Goal: Transaction & Acquisition: Purchase product/service

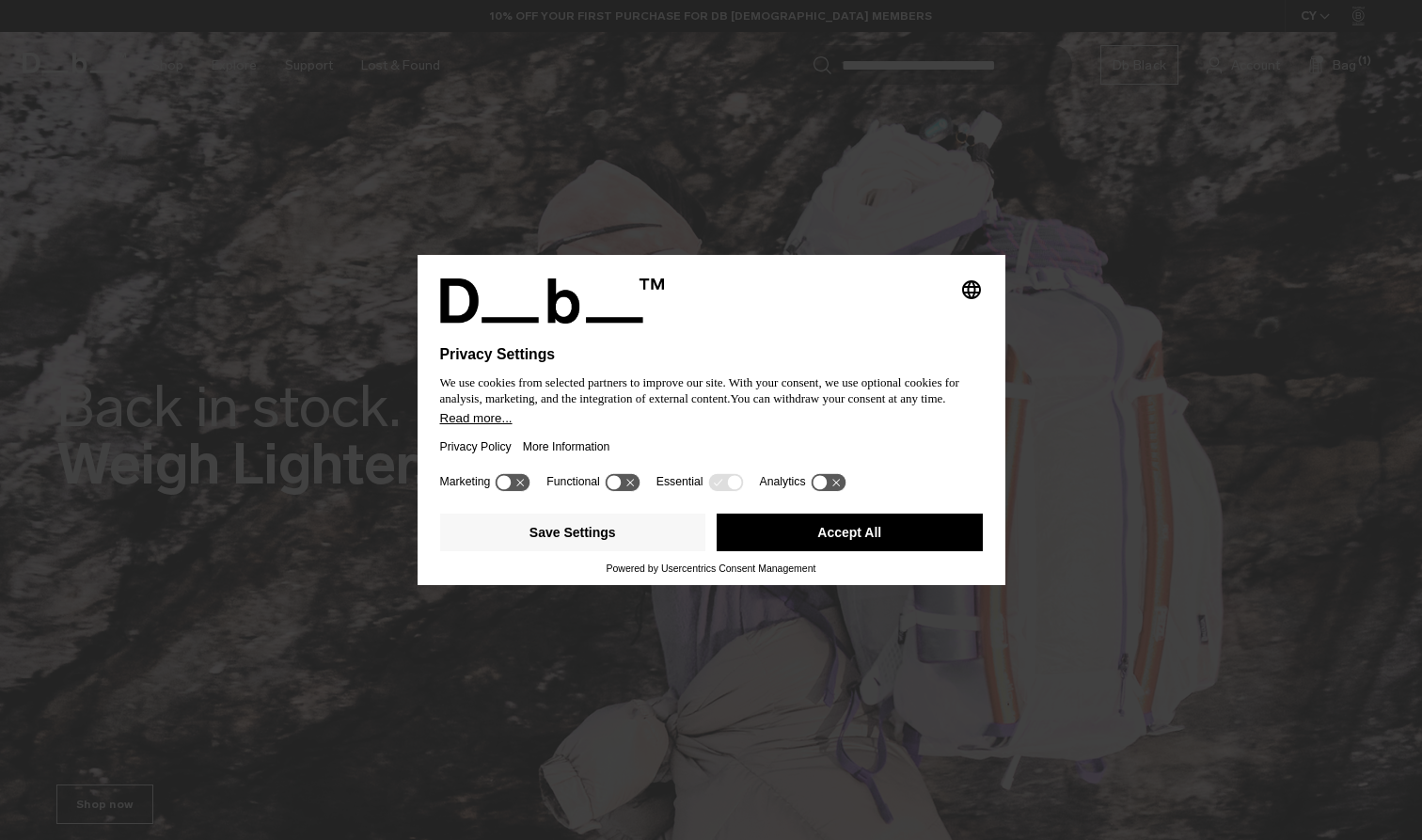
click at [783, 533] on button "Accept All" at bounding box center [850, 533] width 266 height 38
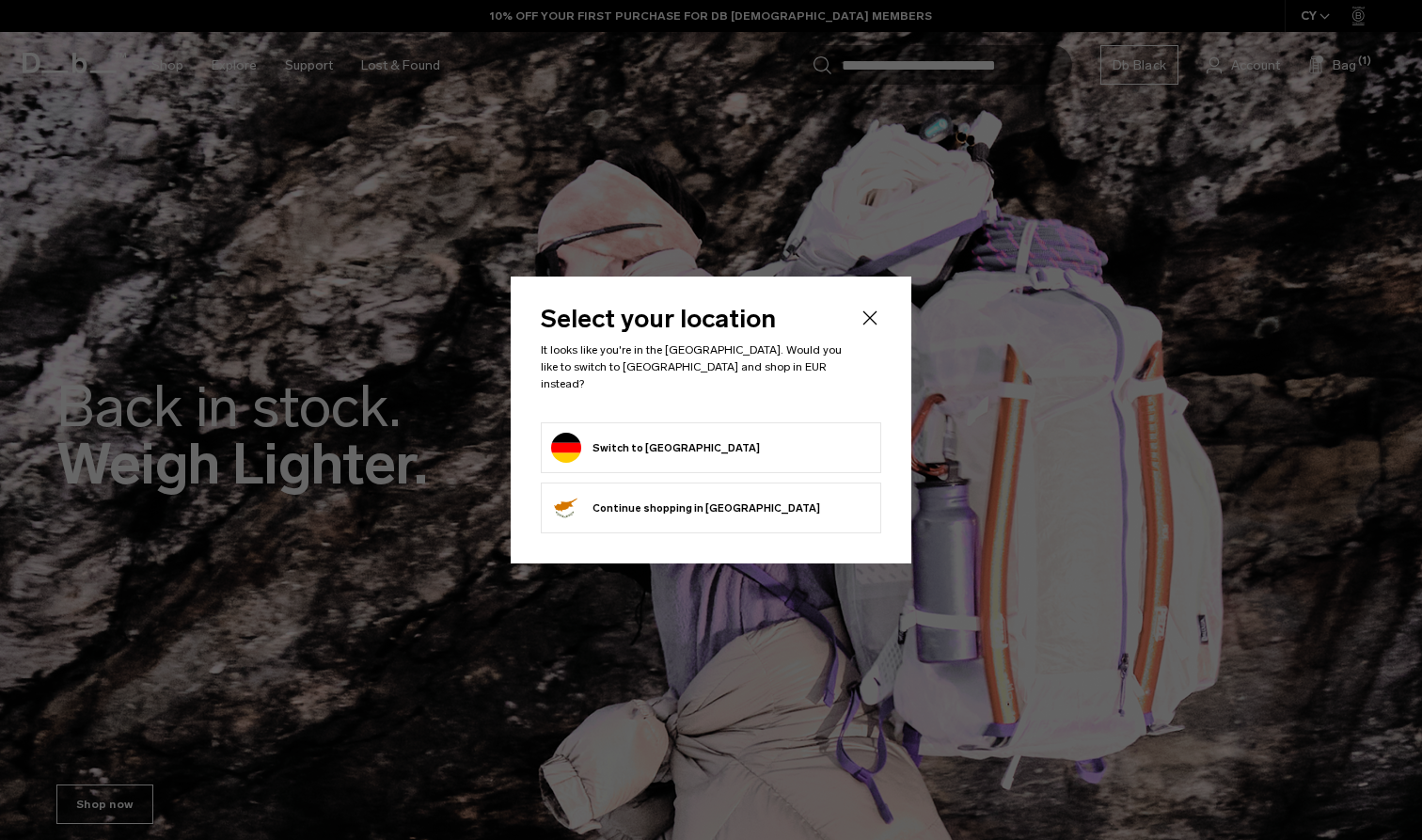
click at [765, 449] on form "Switch to Germany" at bounding box center [711, 448] width 320 height 30
click at [637, 449] on button "Switch to Germany" at bounding box center [655, 448] width 209 height 30
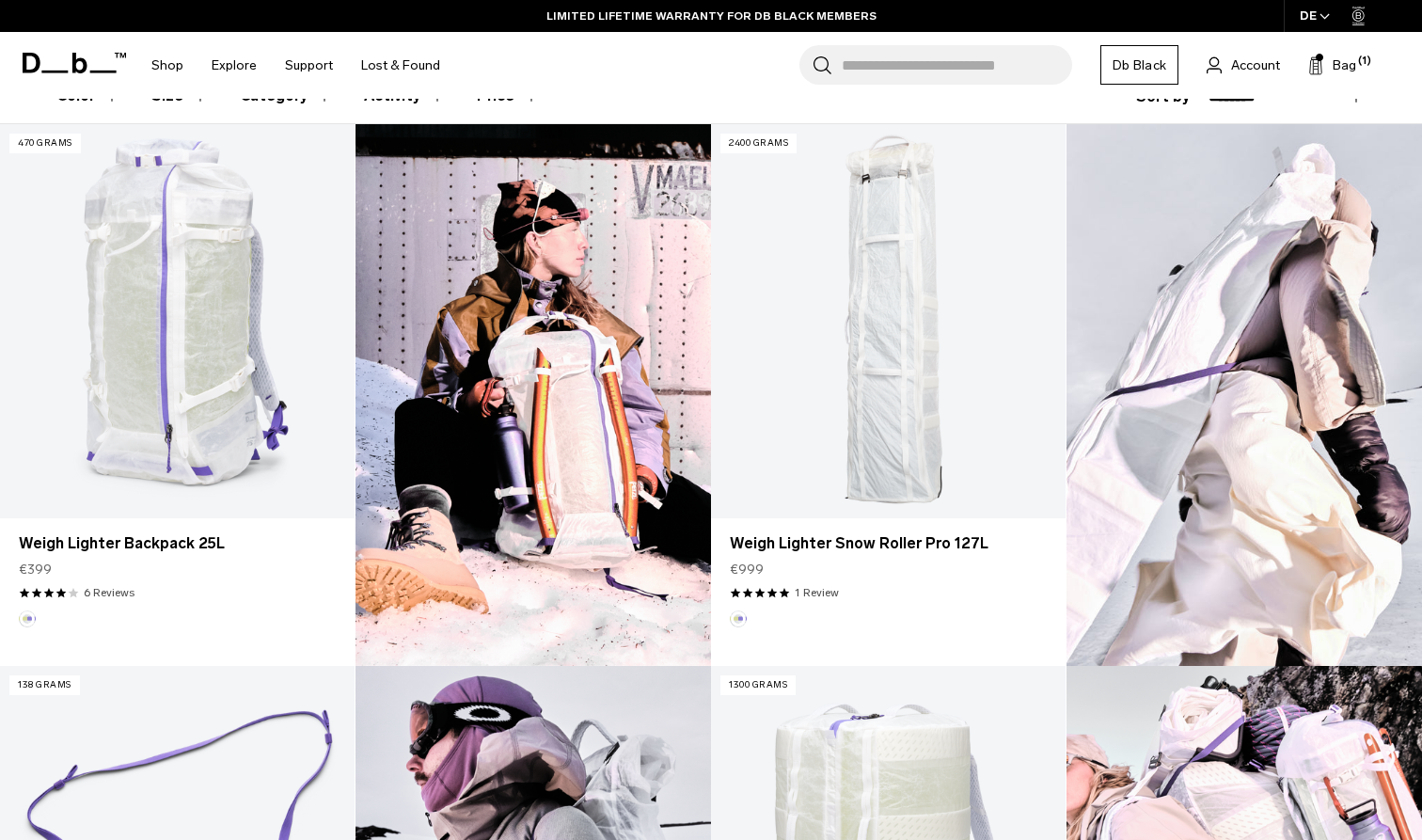
scroll to position [543, 0]
click at [1333, 59] on span "Bag" at bounding box center [1345, 65] width 24 height 20
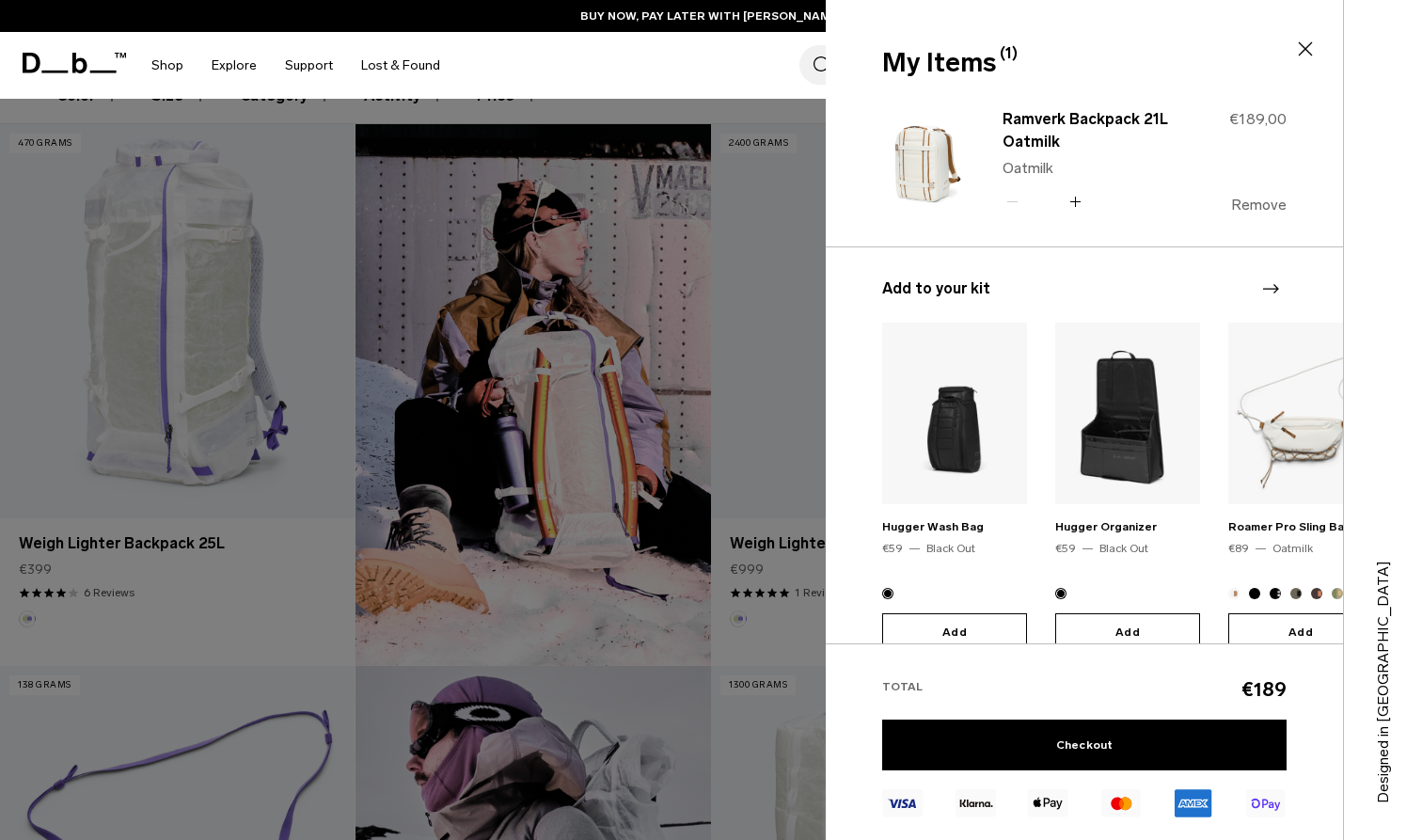
click at [1276, 205] on button "Remove" at bounding box center [1259, 205] width 56 height 17
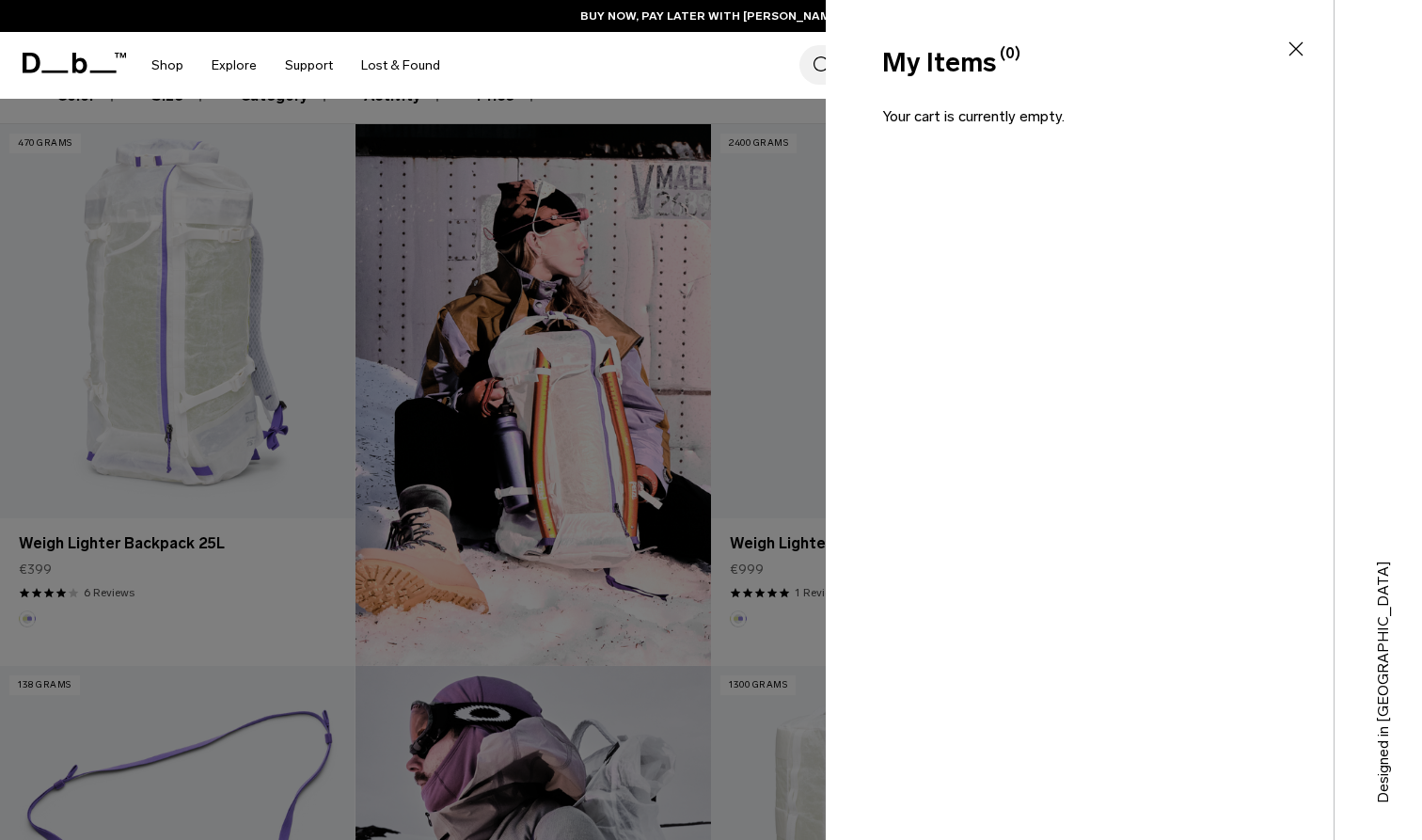
click at [1291, 39] on icon at bounding box center [1296, 49] width 23 height 23
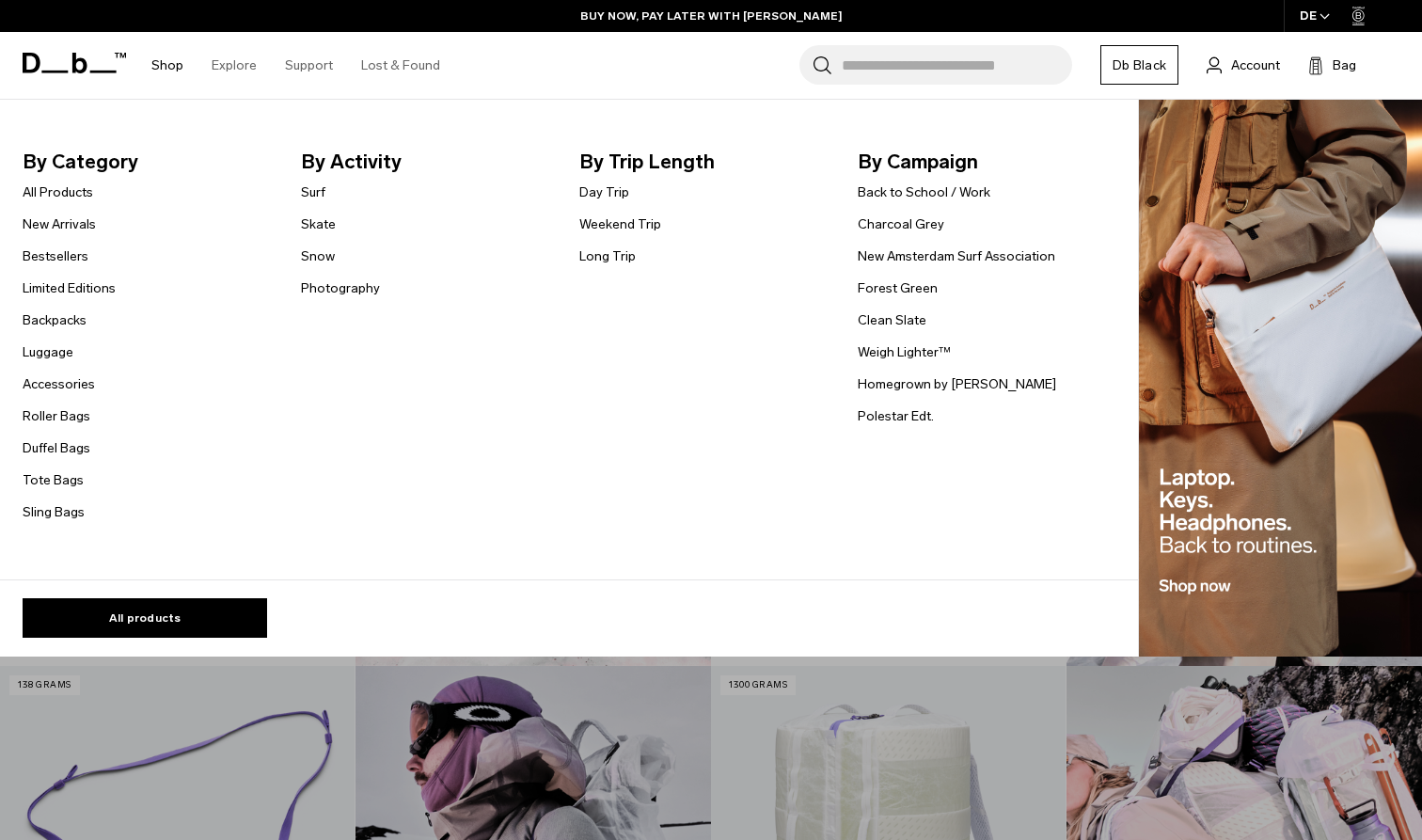
click at [154, 67] on link "Shop" at bounding box center [167, 65] width 32 height 67
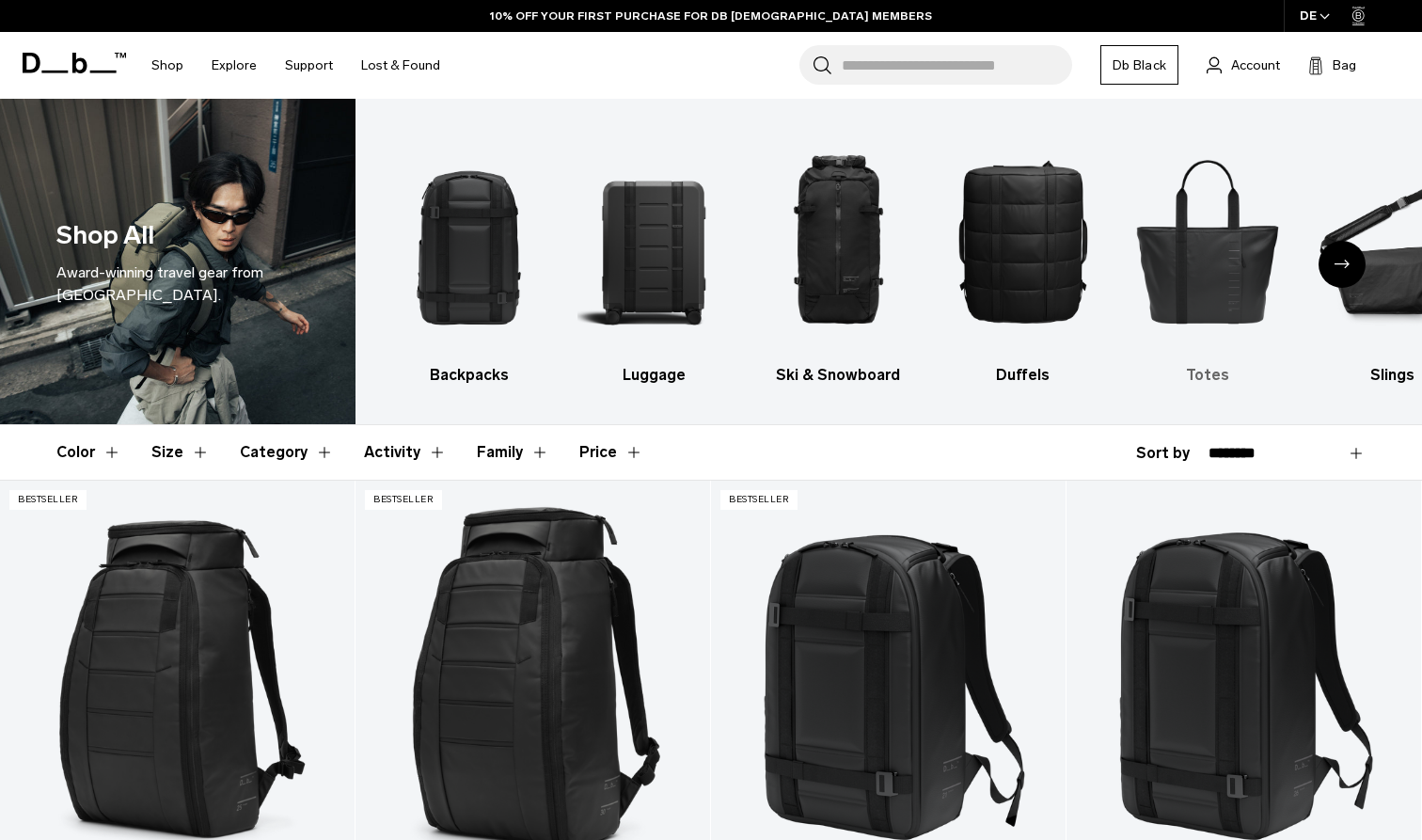
click at [1217, 276] on img "5 / 10" at bounding box center [1208, 240] width 151 height 228
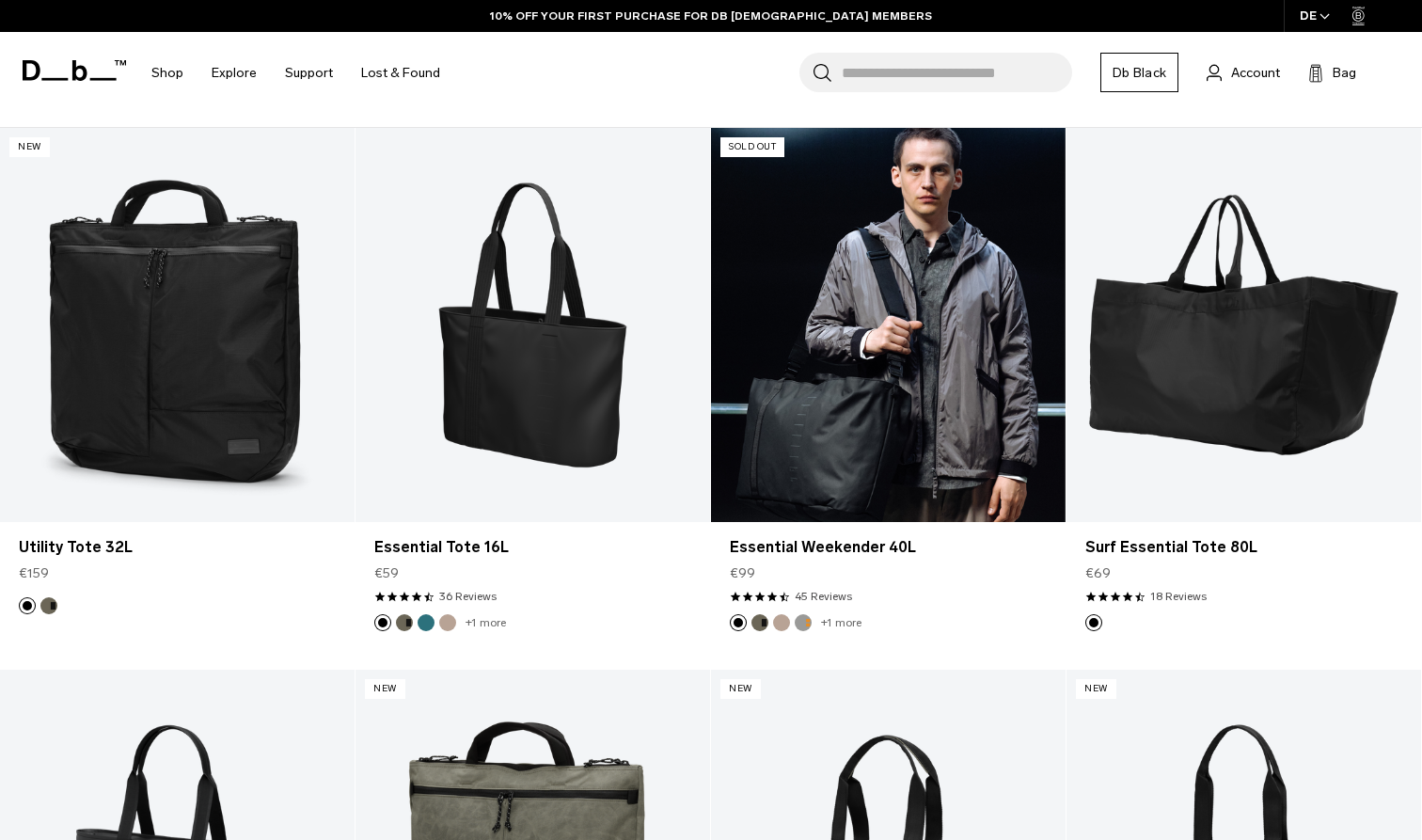
scroll to position [351, 0]
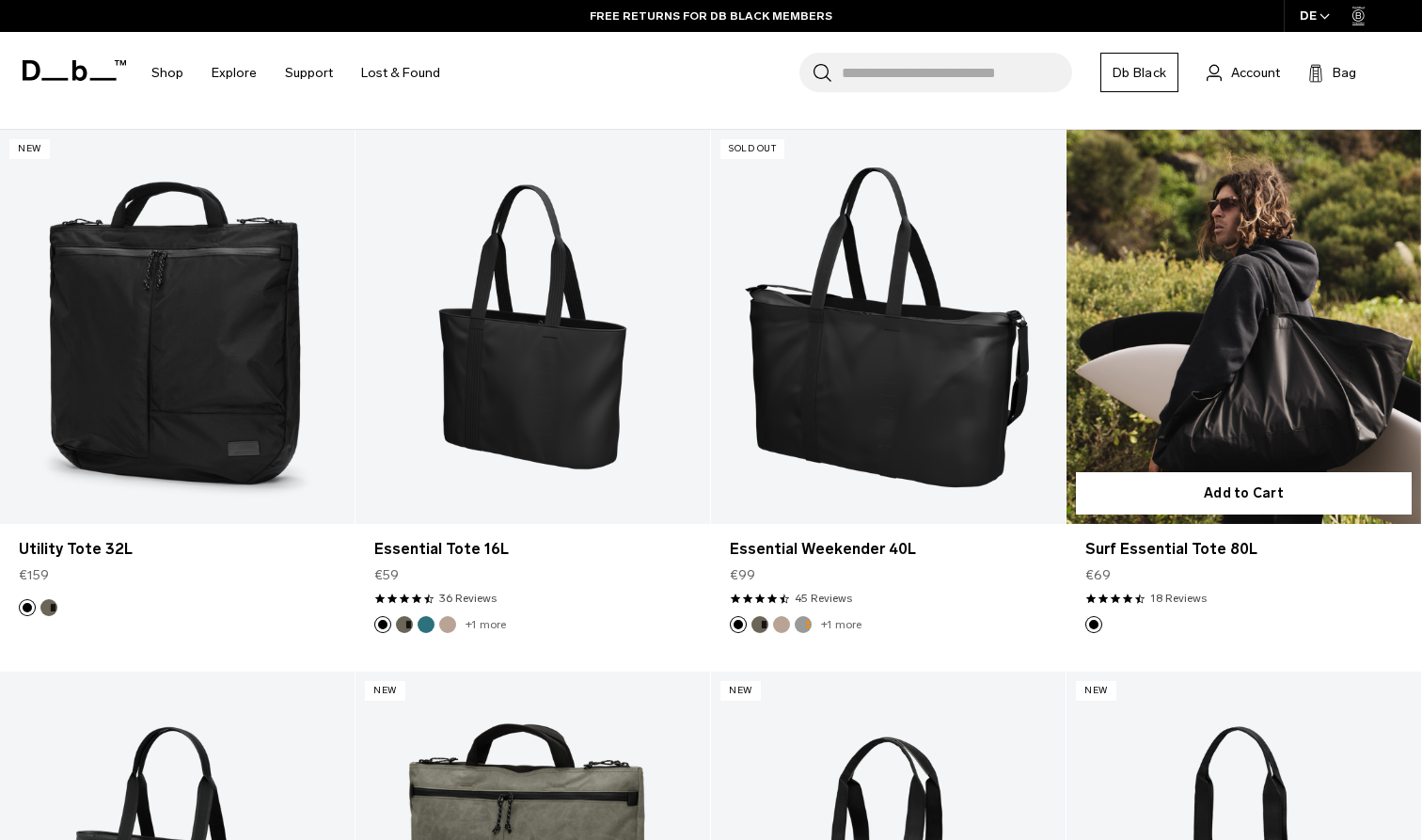
click at [1245, 327] on link "Surf Essential Tote 80L" at bounding box center [1243, 326] width 354 height 394
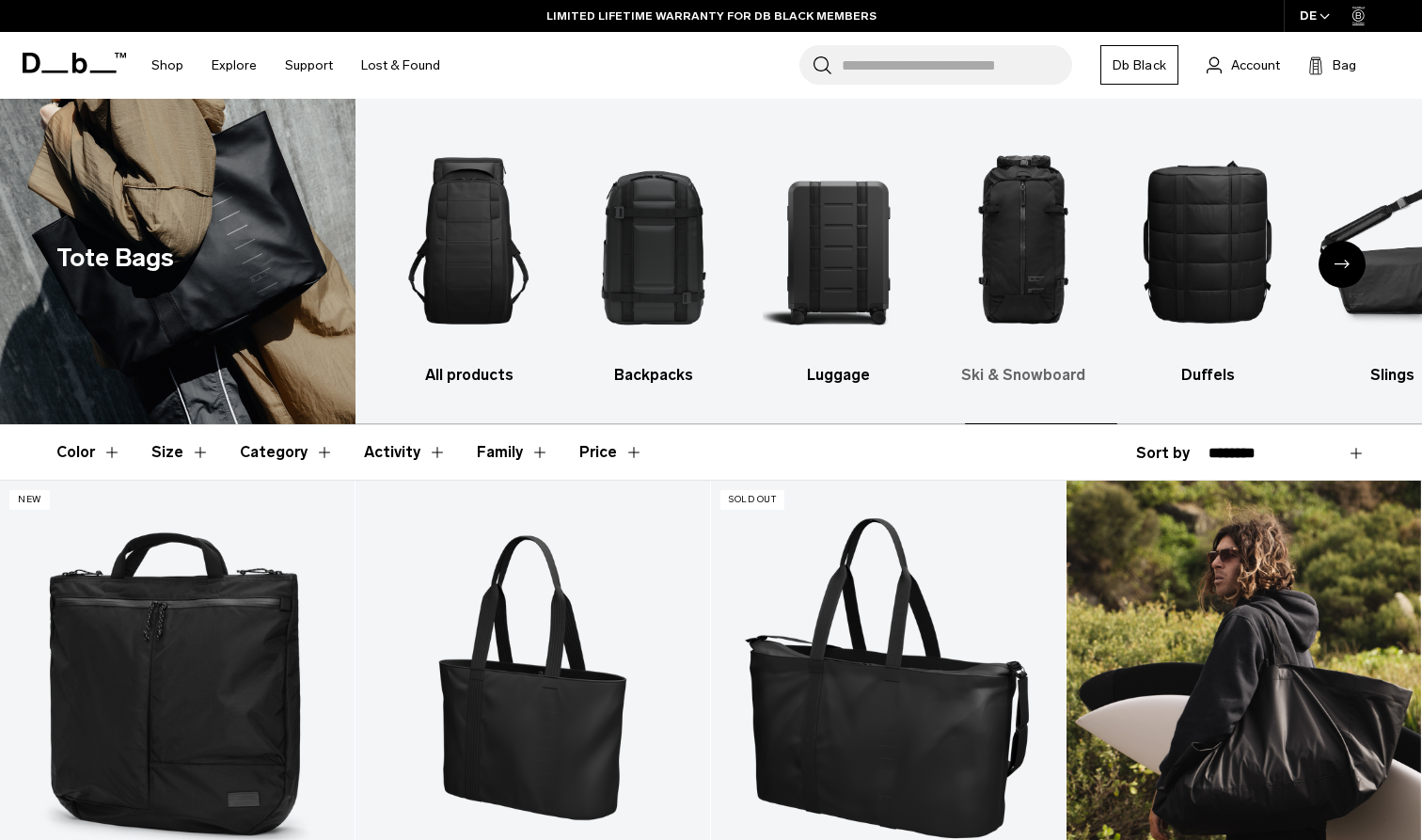
scroll to position [0, 0]
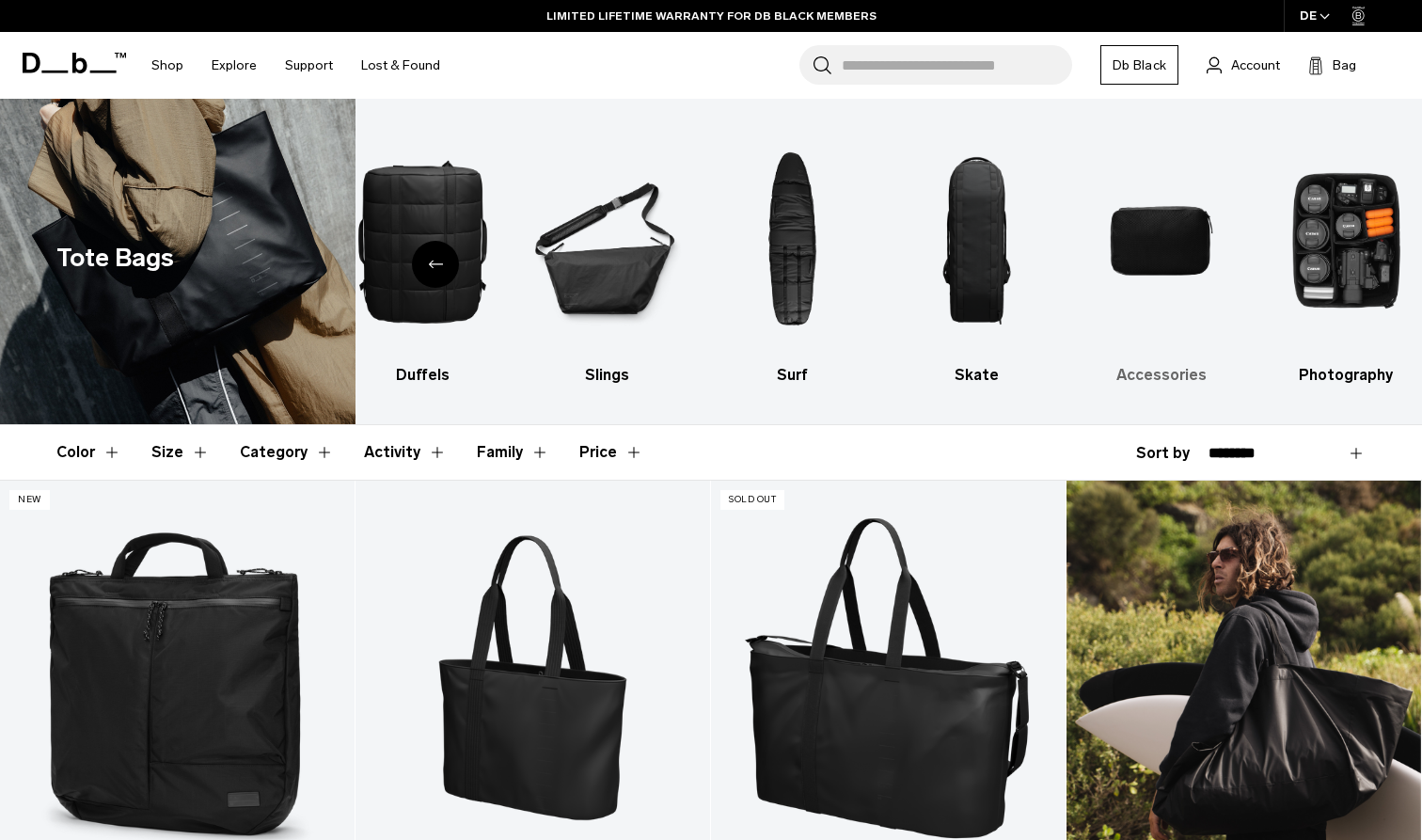
click at [1200, 230] on img "9 / 10" at bounding box center [1161, 240] width 151 height 228
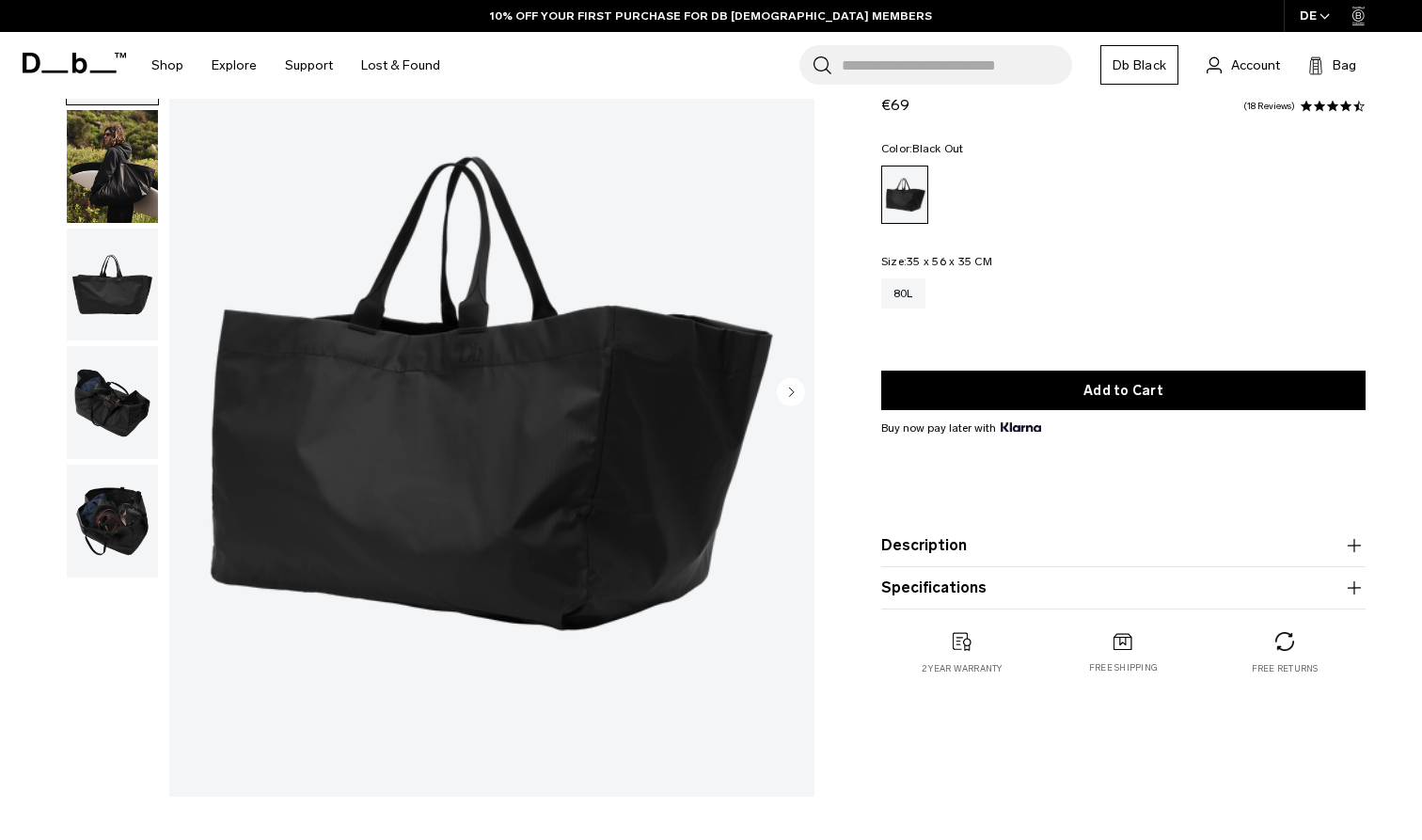
click at [127, 536] on img "button" at bounding box center [112, 521] width 92 height 112
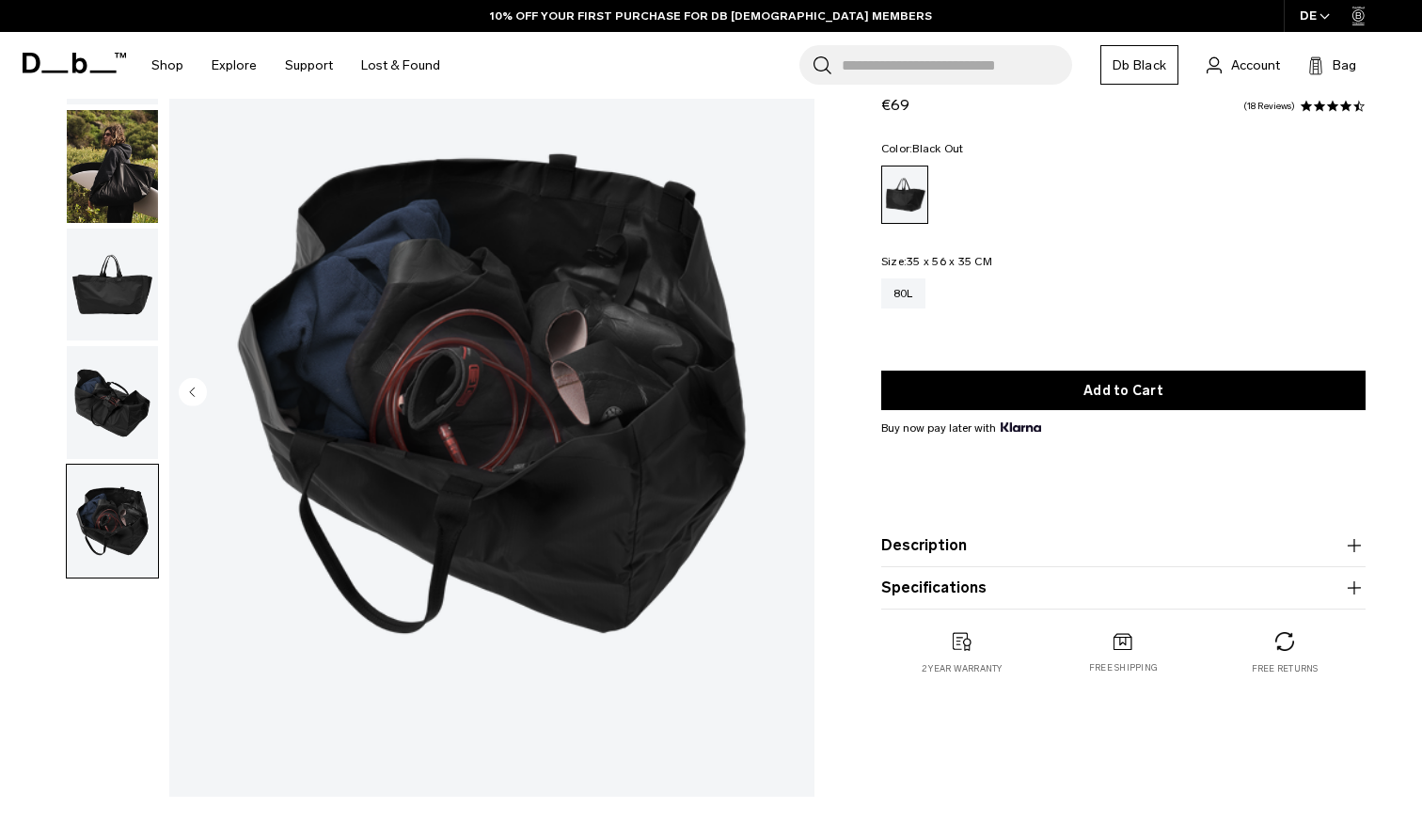
click at [143, 426] on img "button" at bounding box center [112, 402] width 92 height 112
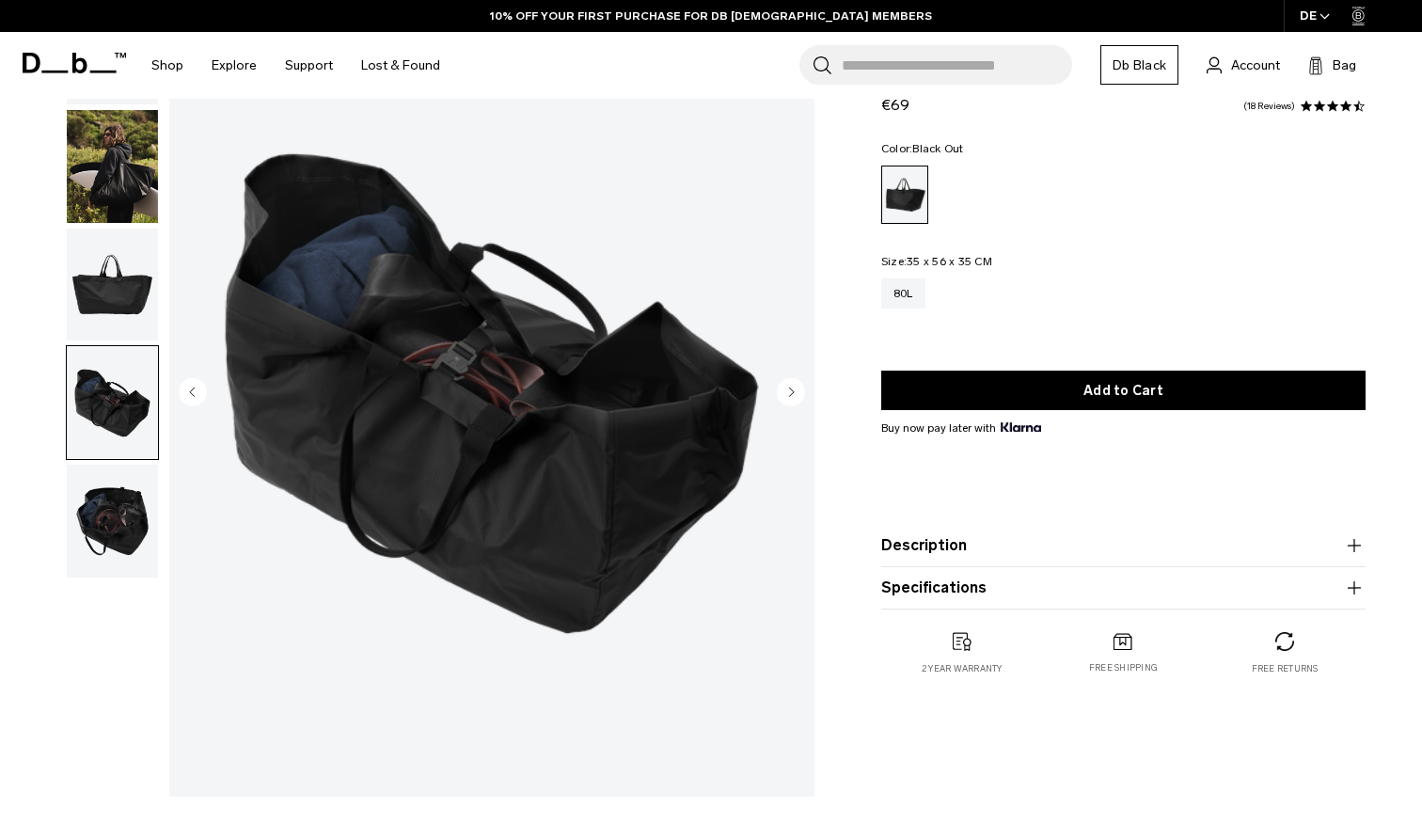
click at [142, 319] on img "button" at bounding box center [112, 284] width 92 height 112
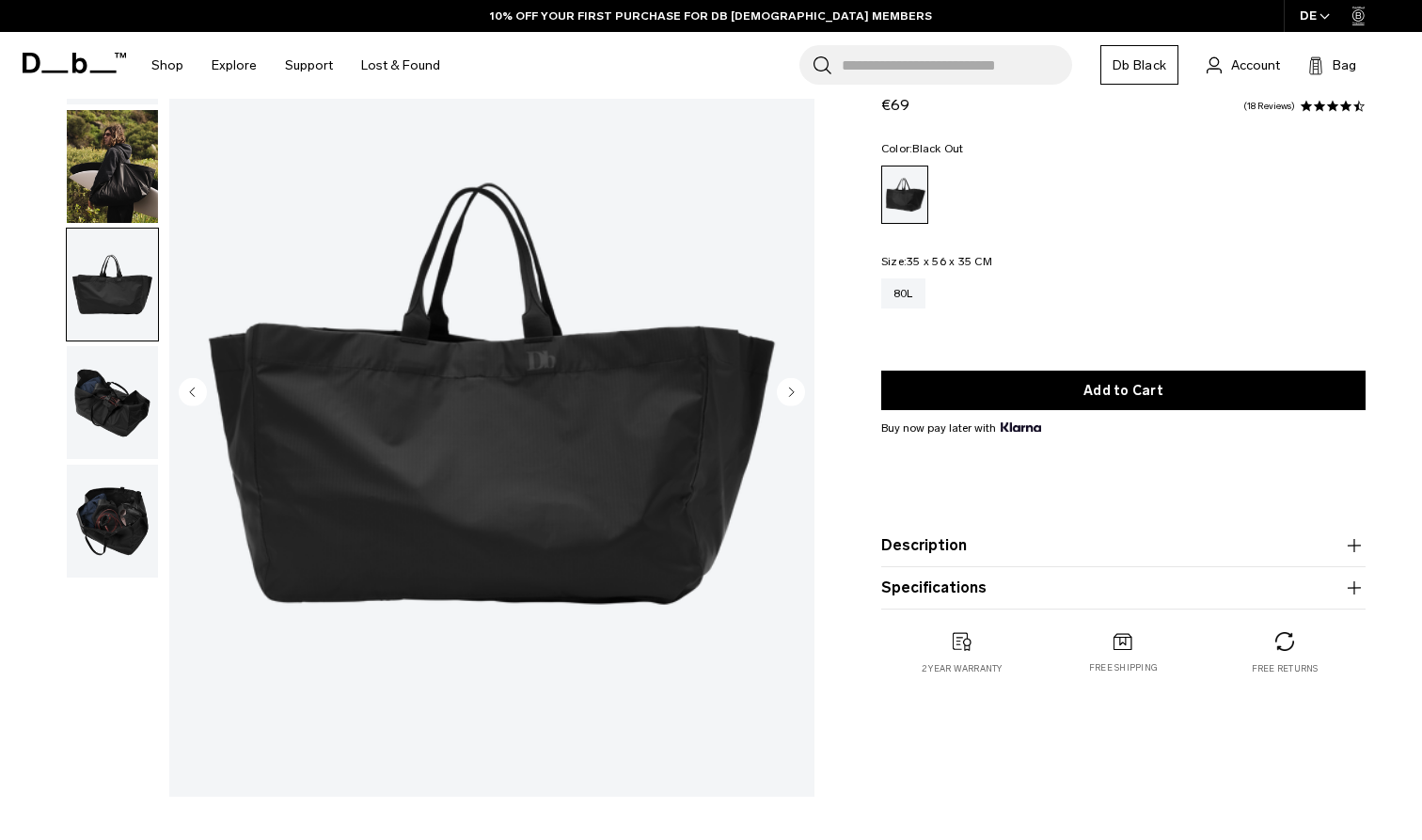
click at [102, 457] on img "button" at bounding box center [112, 402] width 92 height 112
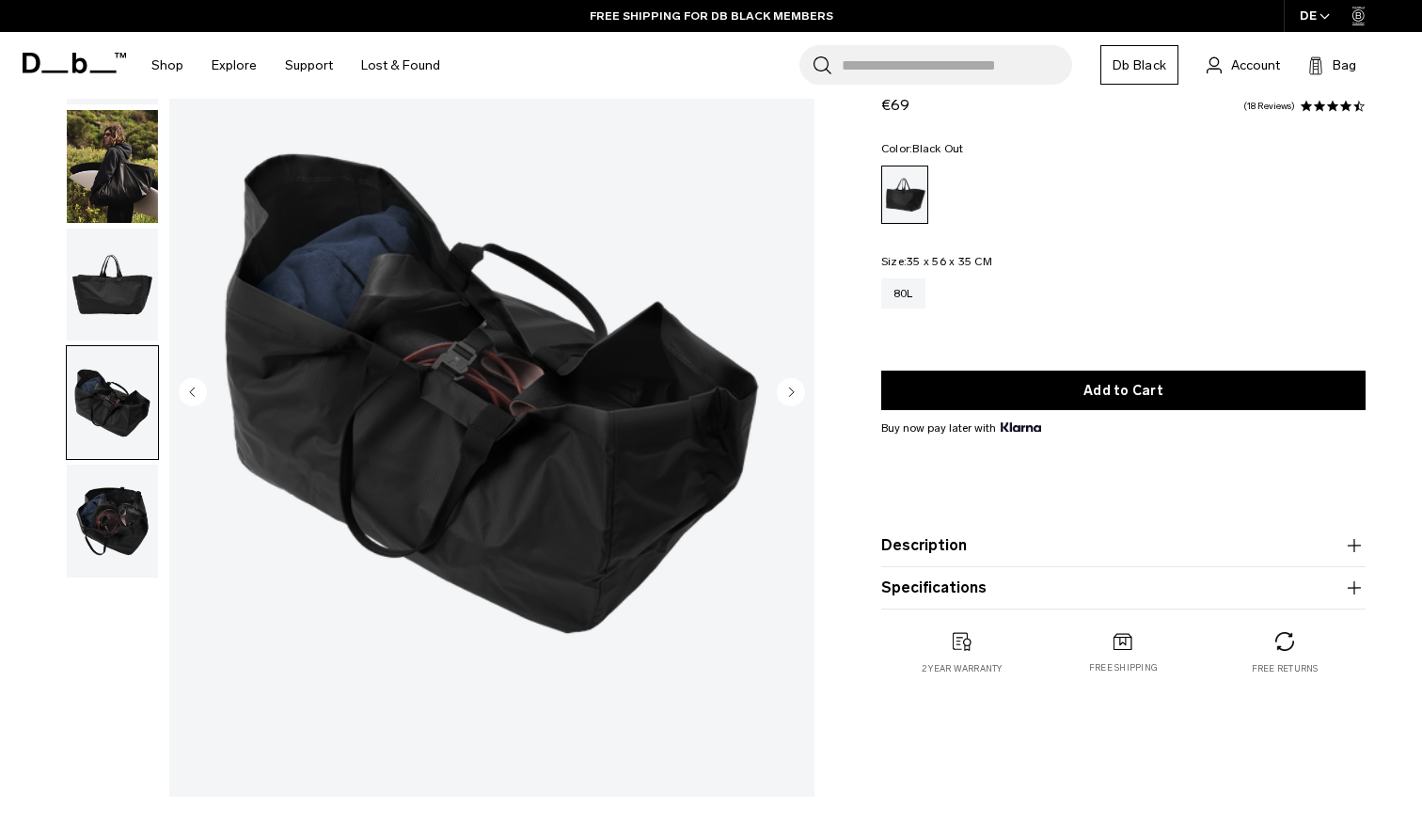
click at [99, 510] on img "button" at bounding box center [112, 521] width 92 height 112
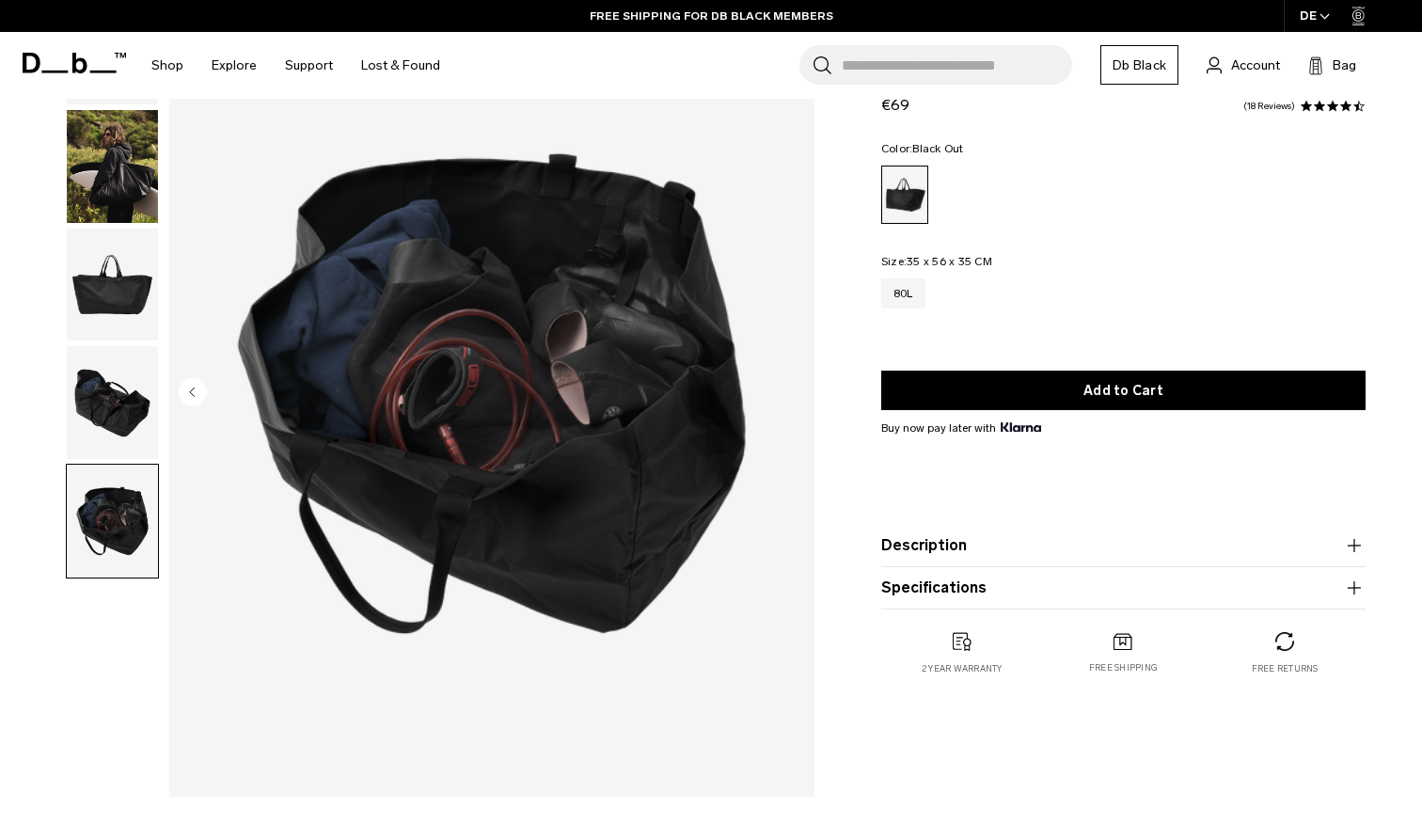
click at [134, 275] on img "button" at bounding box center [112, 284] width 92 height 112
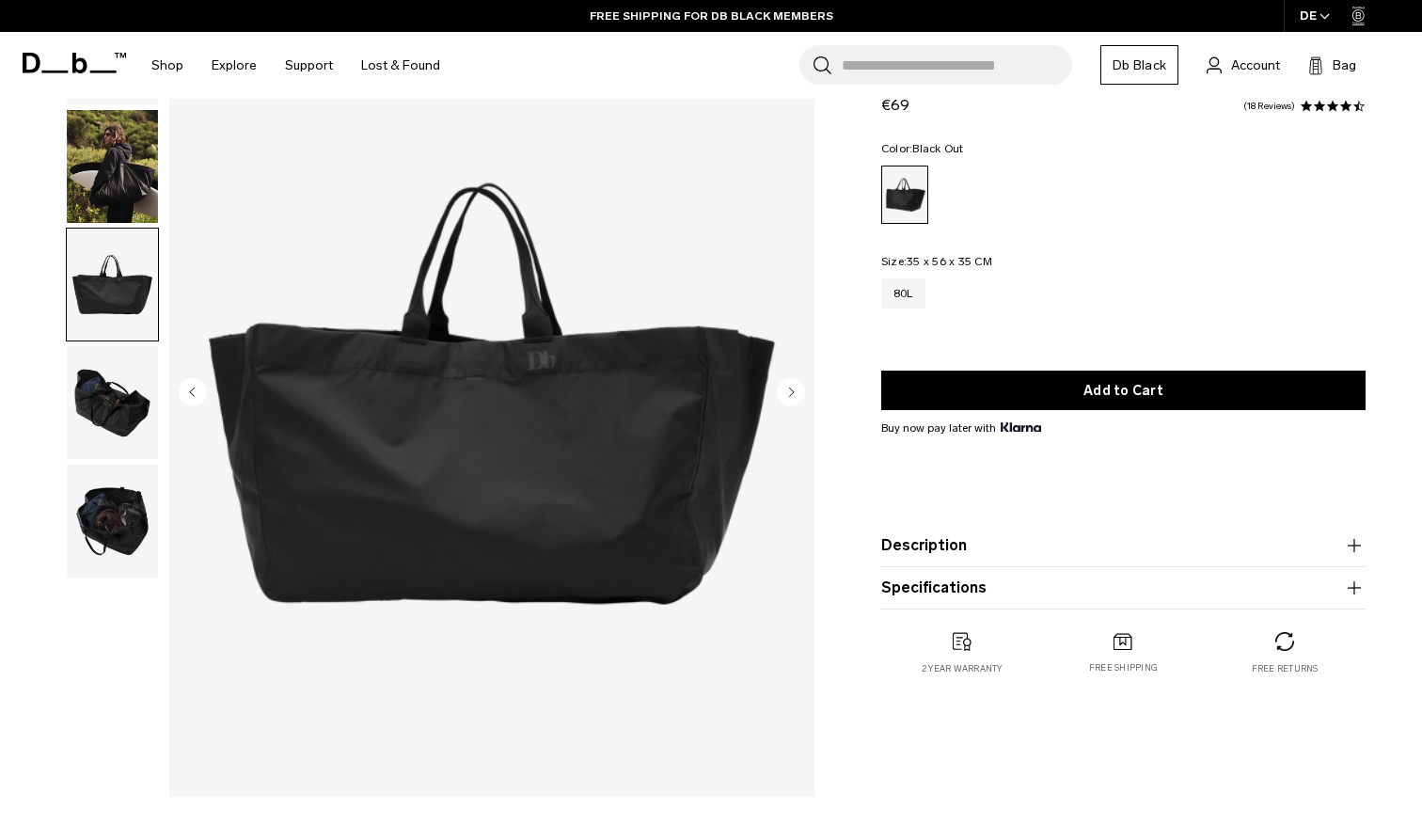
click at [148, 144] on img "button" at bounding box center [112, 165] width 92 height 112
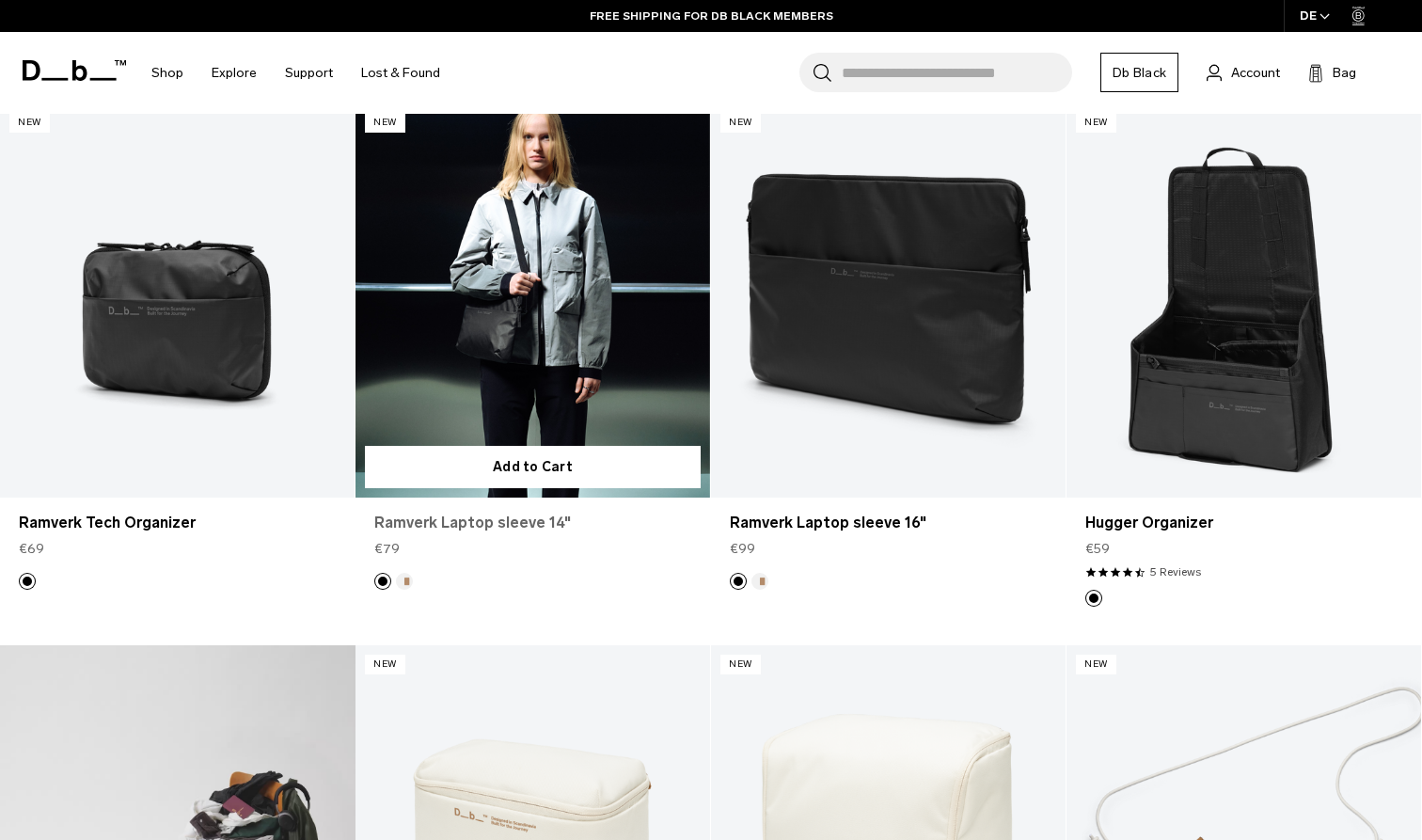
scroll to position [377, 0]
click at [587, 388] on link "Ramverk Laptop sleeve 14" at bounding box center [532, 300] width 354 height 394
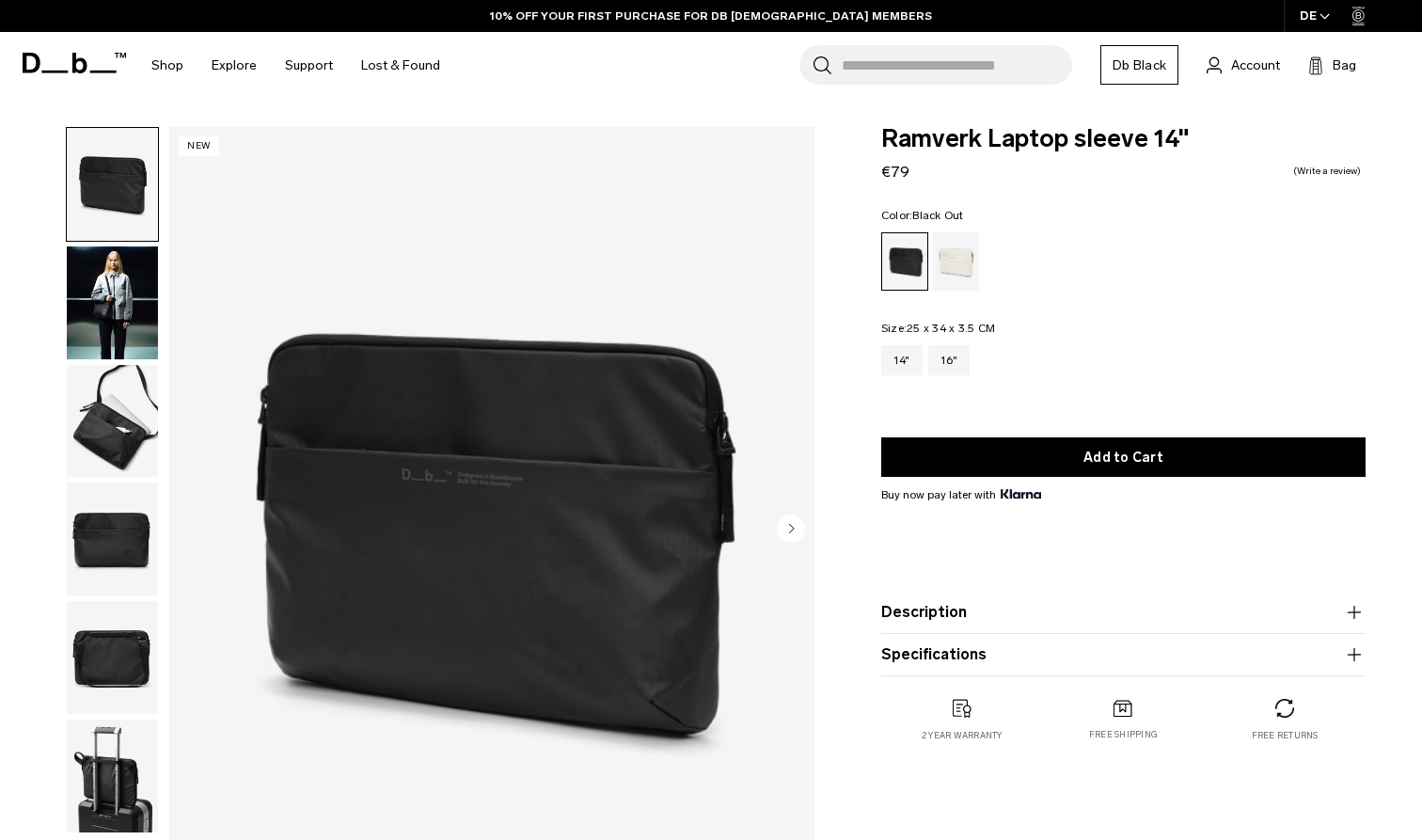
click at [940, 144] on span "Ramverk Laptop sleeve 14"" at bounding box center [1123, 139] width 485 height 25
click at [990, 137] on span "Ramverk Laptop sleeve 14"" at bounding box center [1123, 139] width 485 height 25
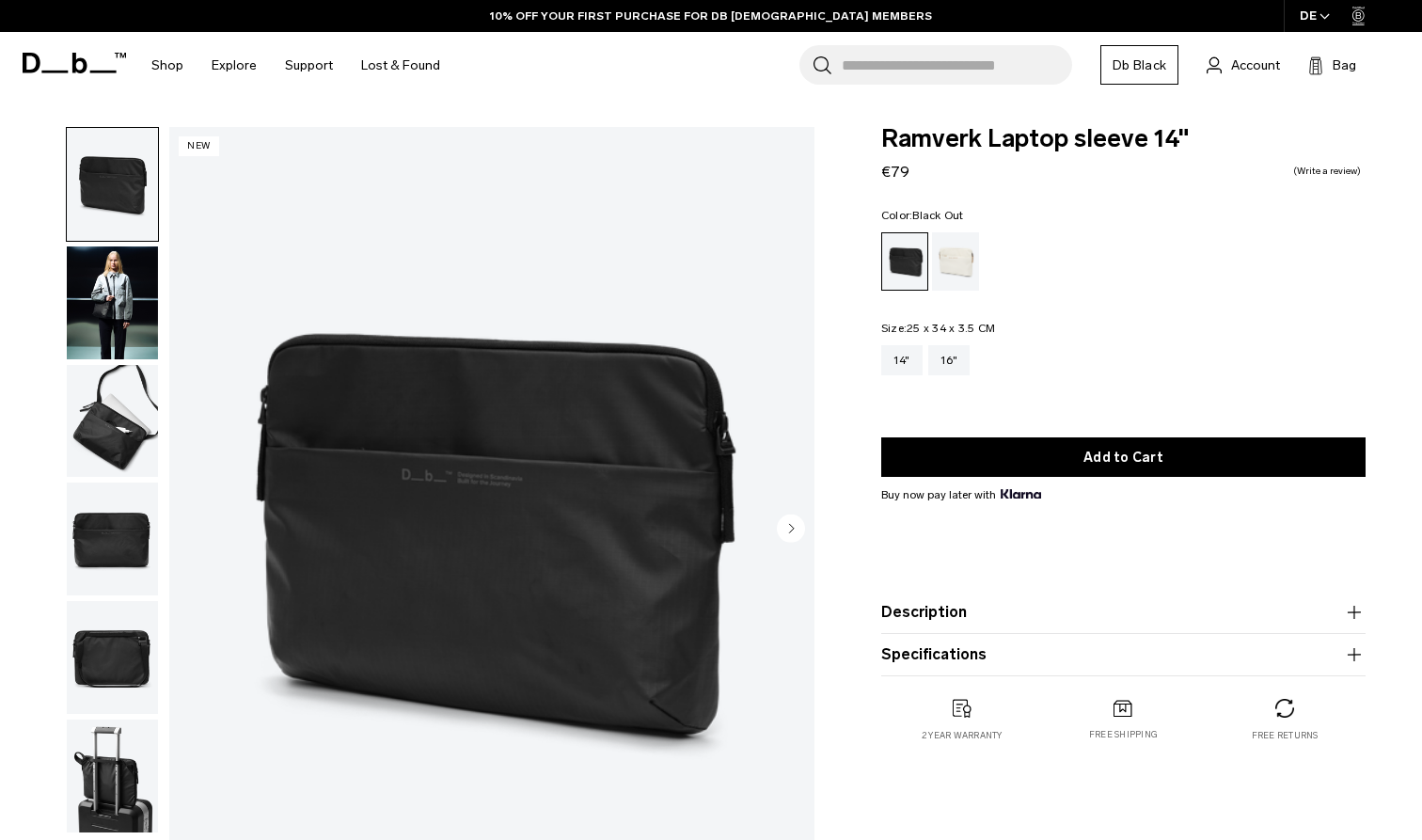
click at [990, 137] on span "Ramverk Laptop sleeve 14"" at bounding box center [1123, 139] width 485 height 25
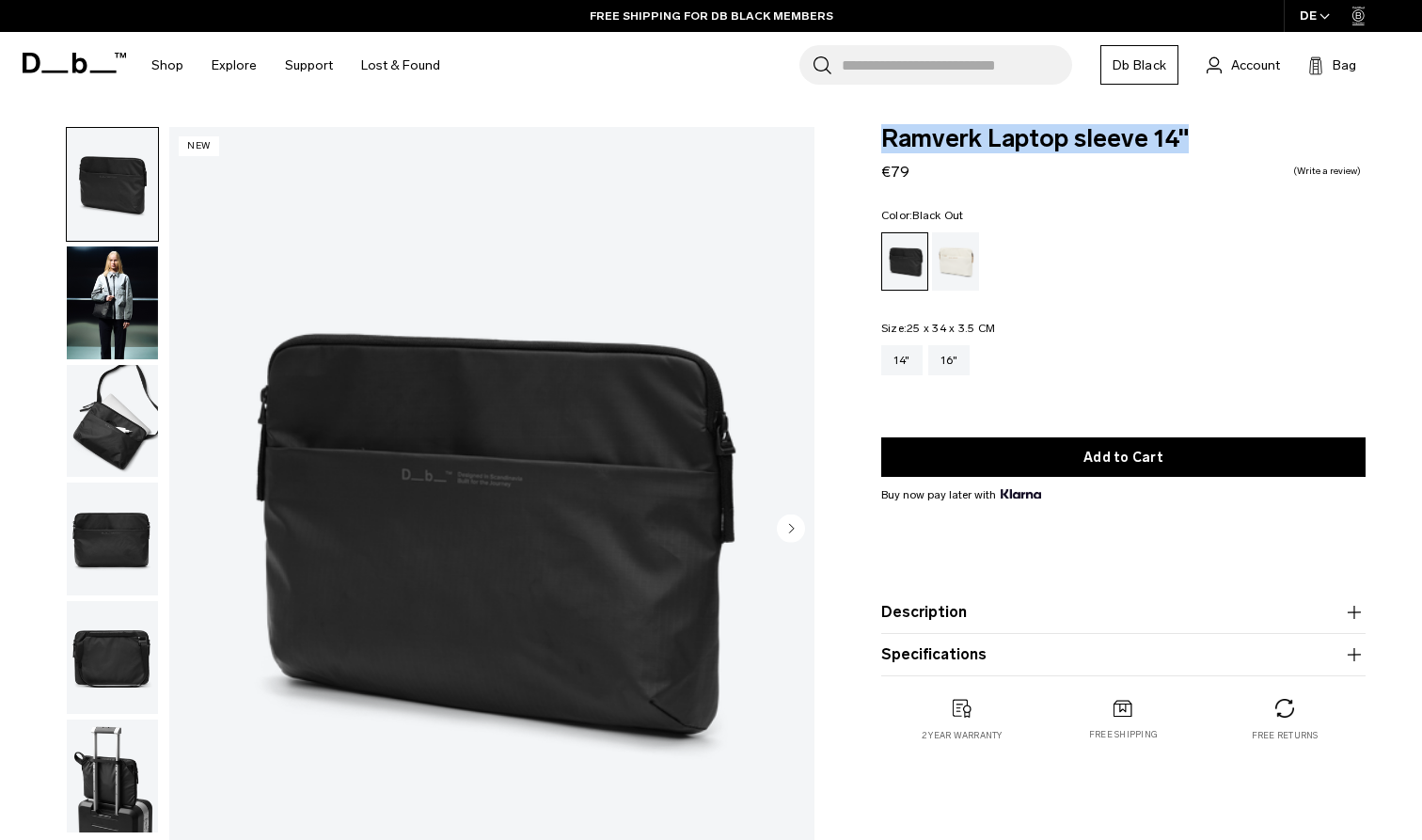
click at [990, 137] on span "Ramverk Laptop sleeve 14"" at bounding box center [1123, 139] width 485 height 25
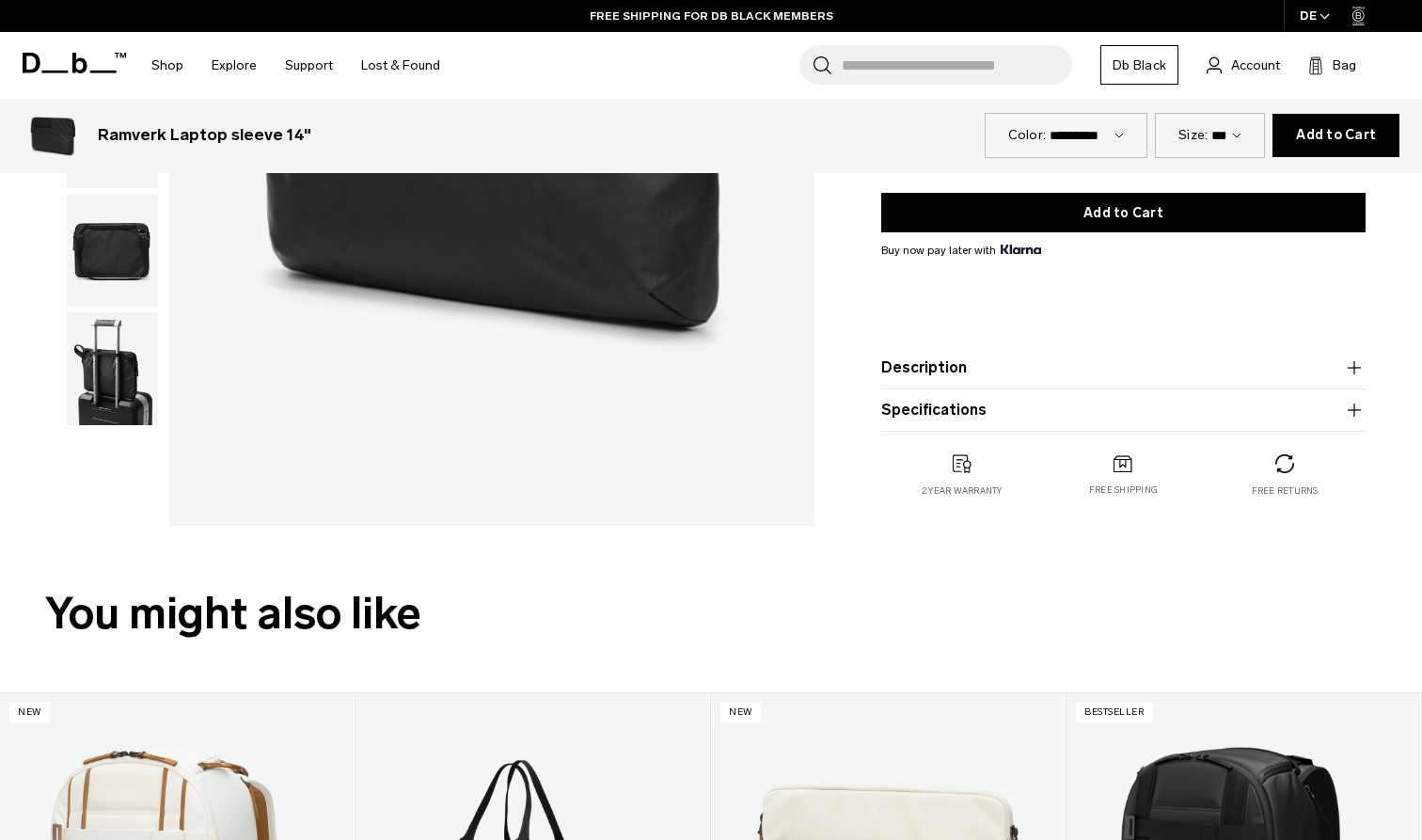
scroll to position [1201, 0]
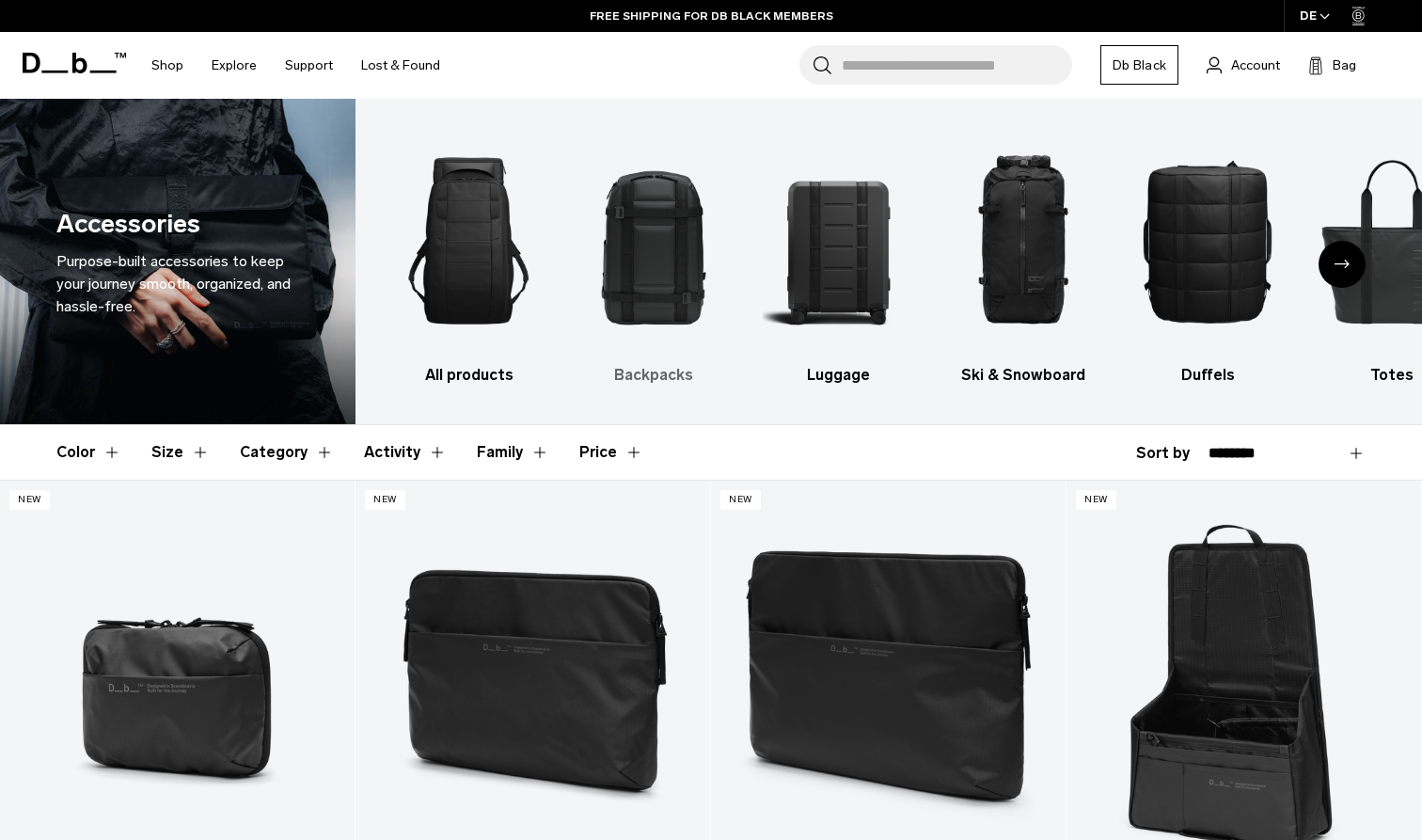
click at [668, 220] on img "2 / 10" at bounding box center [653, 240] width 151 height 228
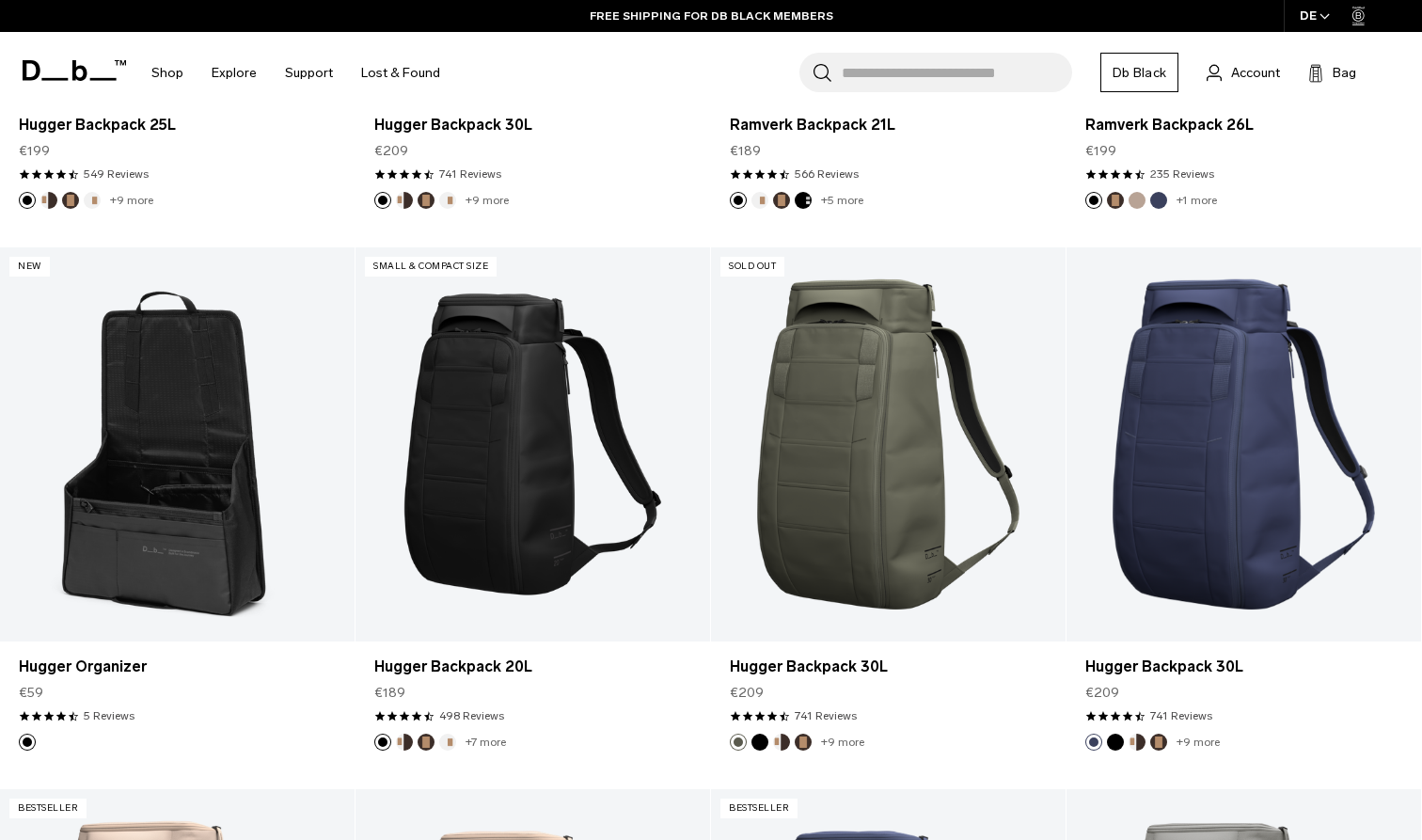
scroll to position [813, 0]
